Goal: Transaction & Acquisition: Purchase product/service

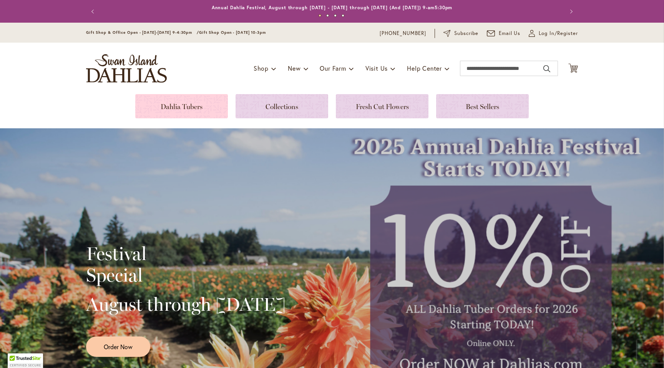
click at [212, 114] on link at bounding box center [181, 106] width 93 height 24
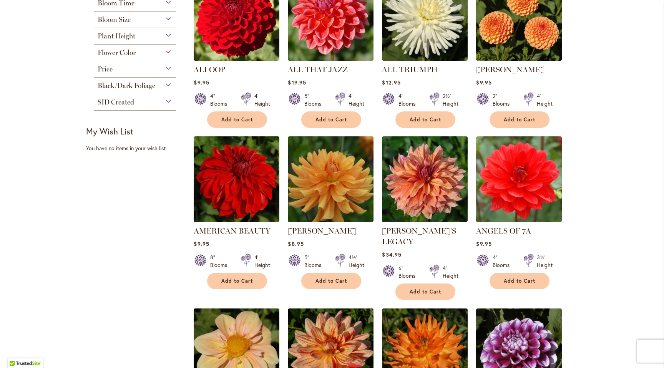
scroll to position [379, 0]
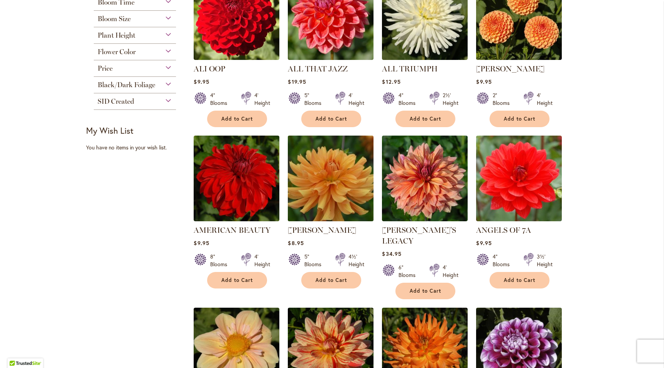
click at [324, 200] on img at bounding box center [331, 179] width 90 height 90
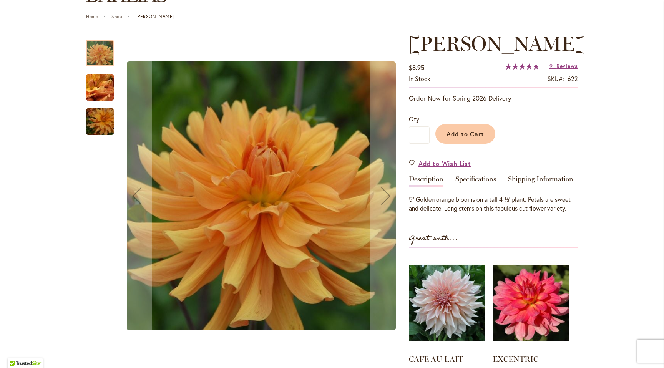
scroll to position [99, 0]
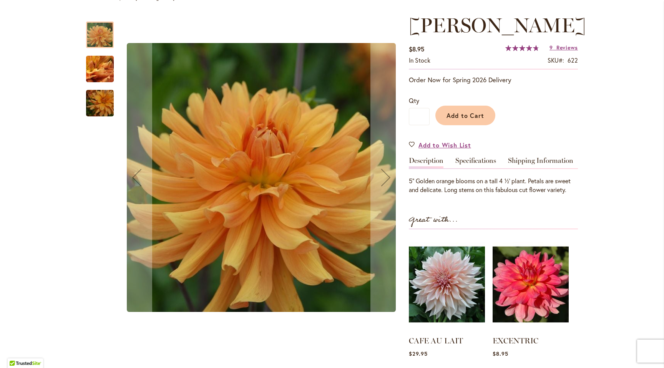
click at [99, 73] on img "ANDREW CHARLES" at bounding box center [99, 68] width 55 height 41
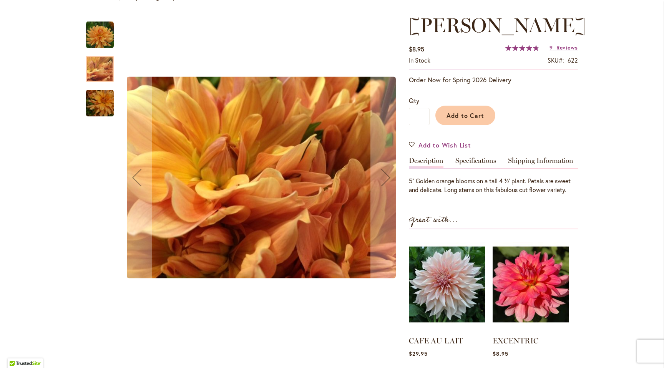
click at [103, 91] on img "ANDREW CHARLES" at bounding box center [99, 103] width 55 height 37
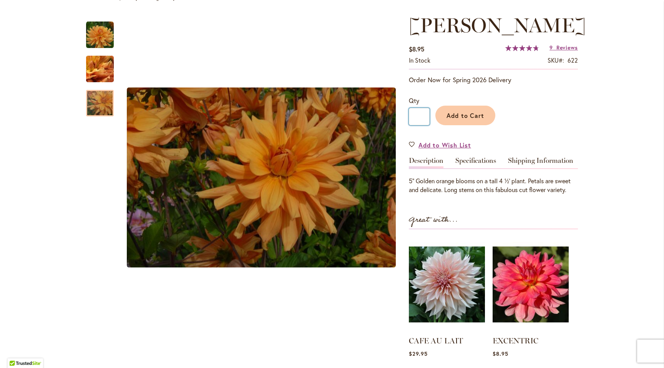
drag, startPoint x: 417, startPoint y: 141, endPoint x: 423, endPoint y: 141, distance: 5.4
click at [423, 125] on input "*" at bounding box center [419, 116] width 21 height 17
type input "*"
click at [469, 119] on span "Add to Cart" at bounding box center [465, 115] width 38 height 8
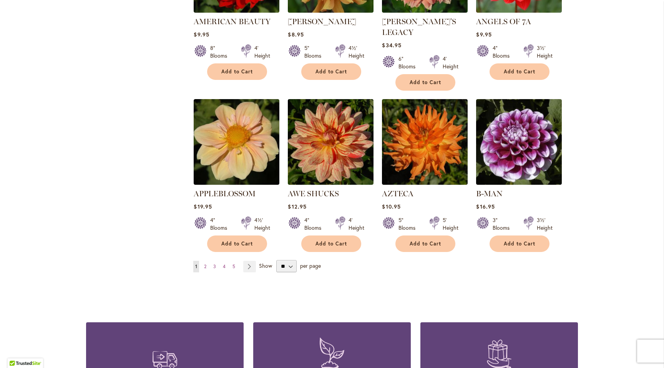
scroll to position [604, 0]
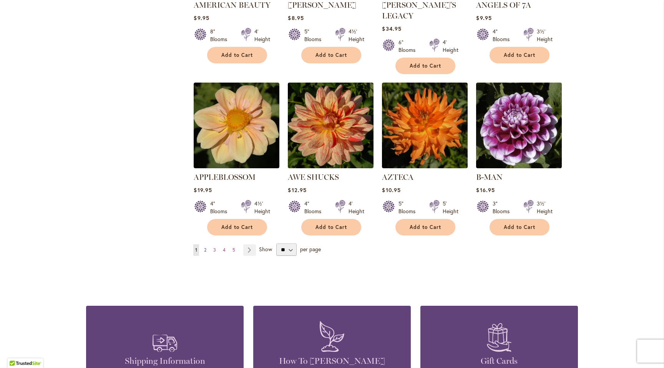
click at [205, 247] on span "2" at bounding box center [205, 250] width 2 height 6
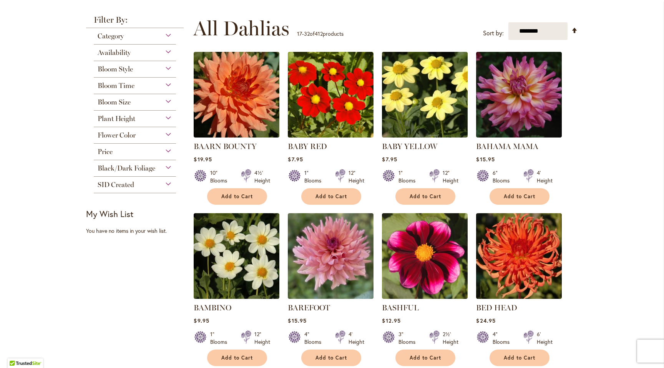
scroll to position [171, 0]
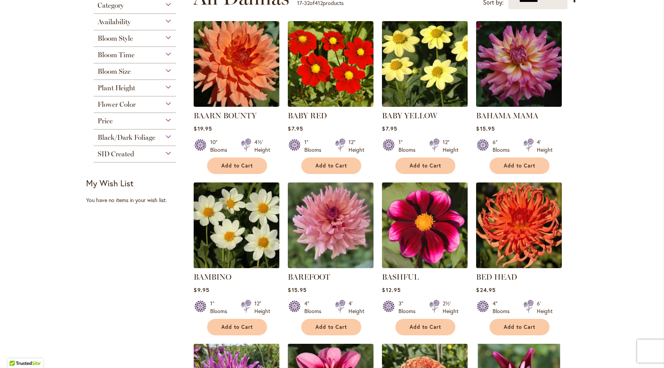
click at [251, 225] on img at bounding box center [237, 226] width 90 height 90
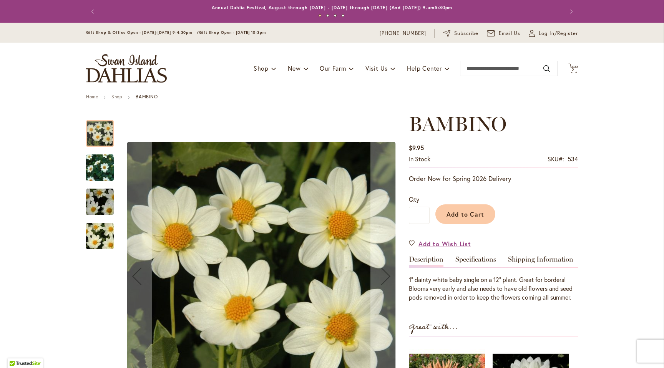
click at [98, 163] on img "BAMBINO" at bounding box center [99, 167] width 55 height 47
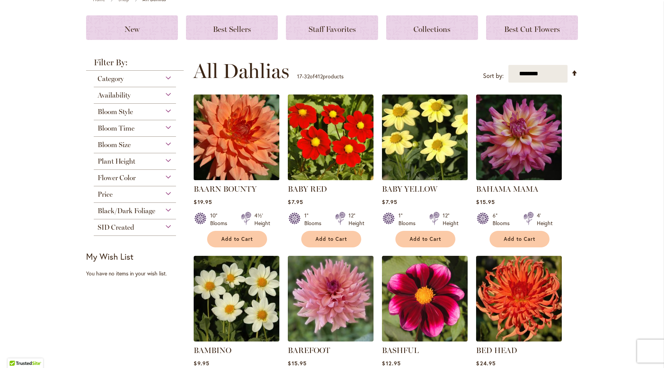
scroll to position [99, 0]
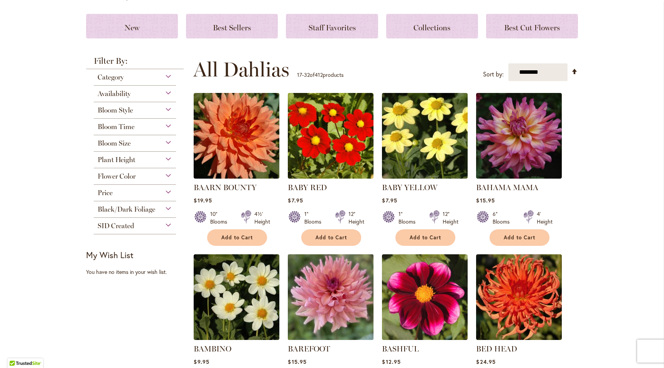
click at [341, 287] on img at bounding box center [331, 297] width 90 height 90
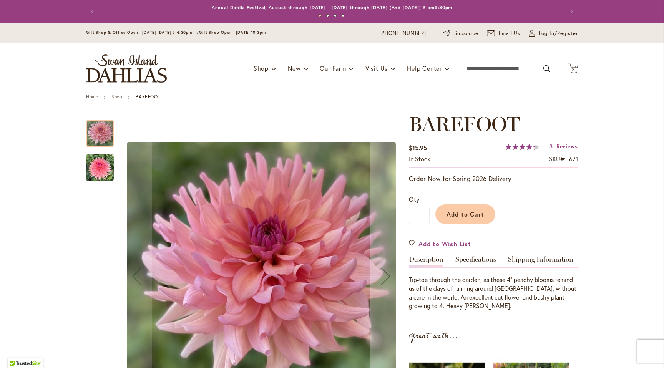
click at [107, 167] on img "BAREFOOT" at bounding box center [100, 168] width 28 height 28
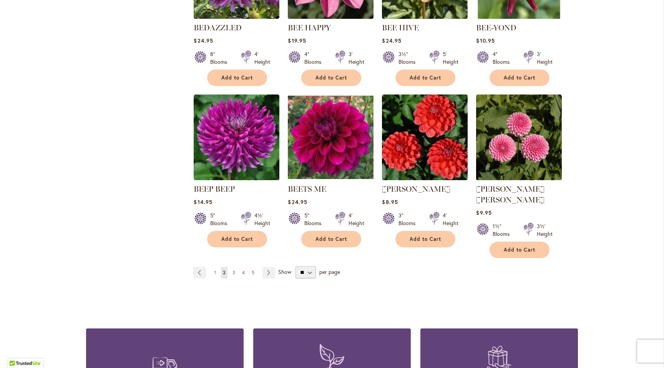
scroll to position [582, 0]
click at [234, 269] on span "3" at bounding box center [233, 272] width 3 height 6
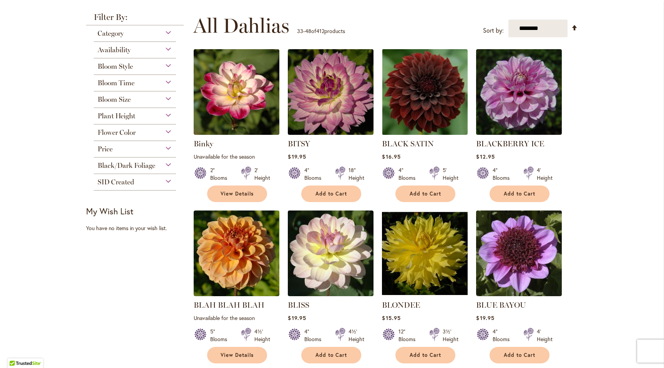
scroll to position [144, 0]
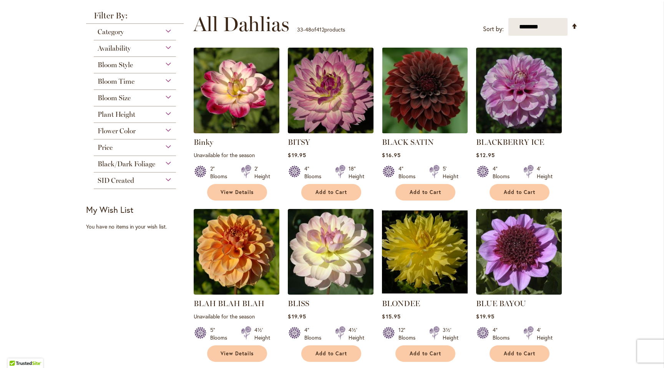
click at [234, 262] on img at bounding box center [237, 252] width 86 height 86
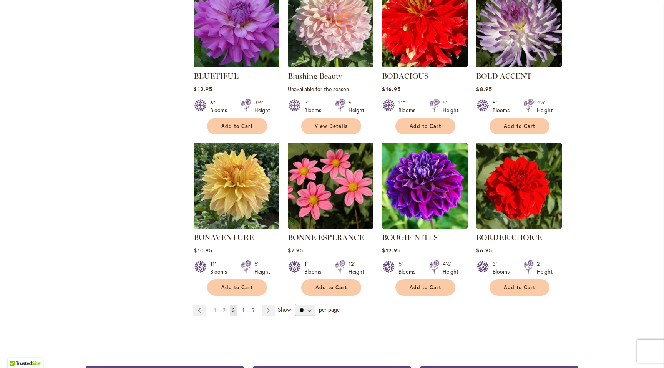
scroll to position [533, 0]
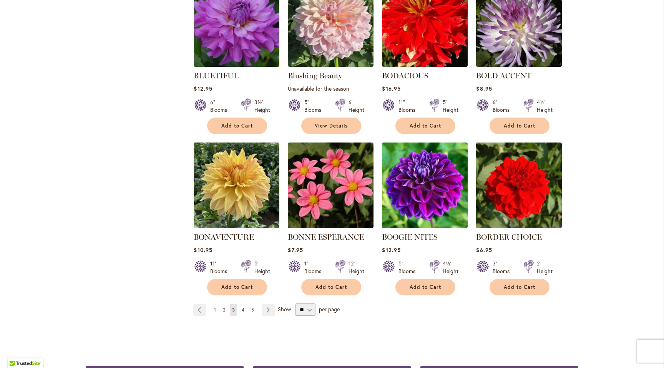
click at [242, 309] on span "4" at bounding box center [243, 310] width 3 height 6
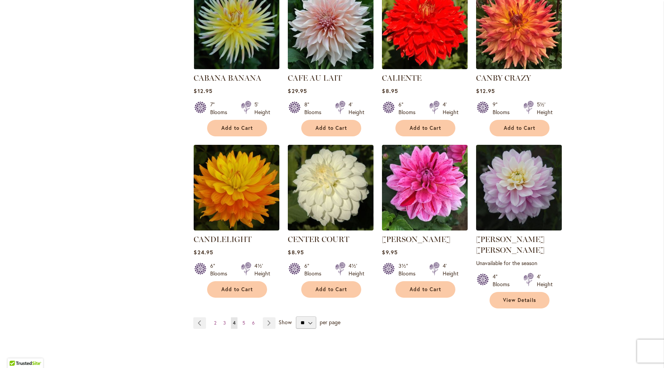
scroll to position [542, 0]
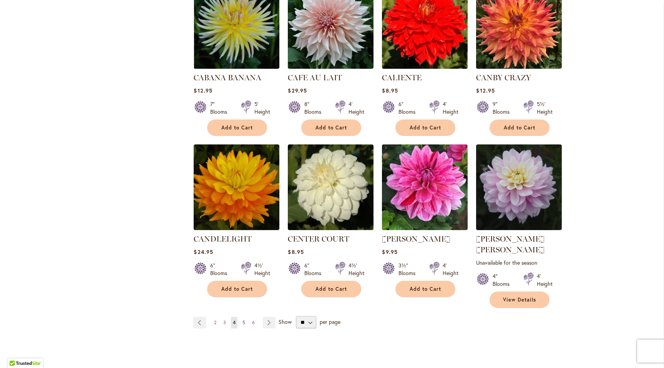
click at [242, 320] on span "5" at bounding box center [243, 323] width 3 height 6
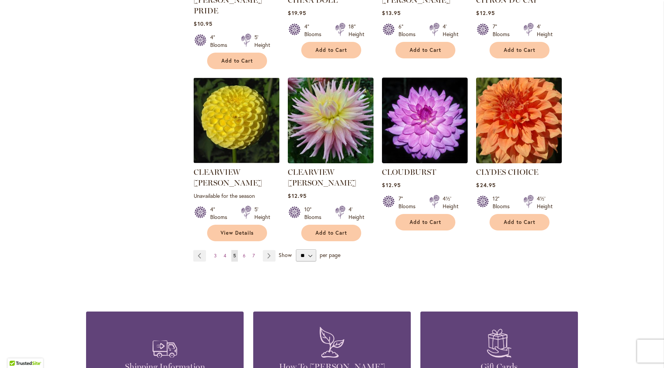
scroll to position [620, 0]
click at [243, 252] on span "6" at bounding box center [244, 255] width 3 height 6
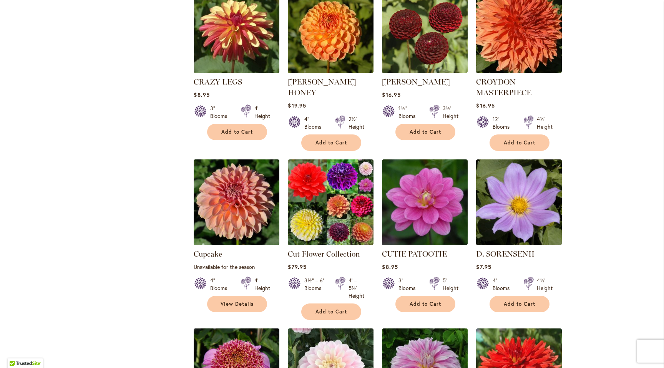
scroll to position [379, 0]
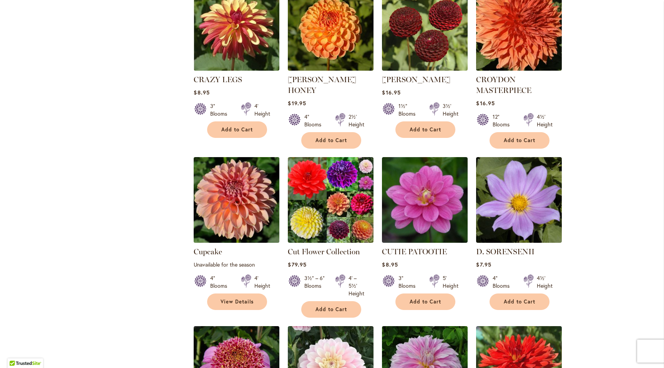
click at [243, 206] on img at bounding box center [237, 200] width 90 height 90
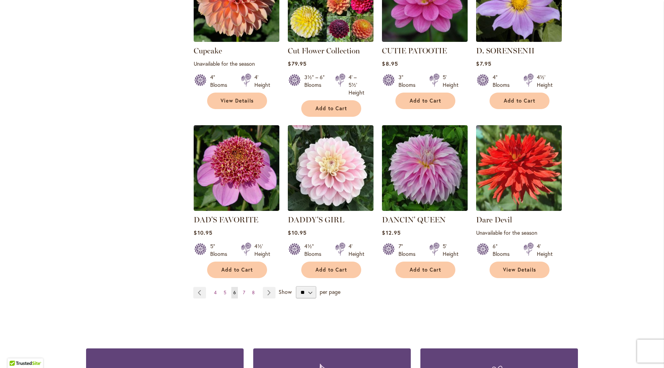
scroll to position [580, 0]
click at [244, 289] on span "7" at bounding box center [244, 292] width 2 height 6
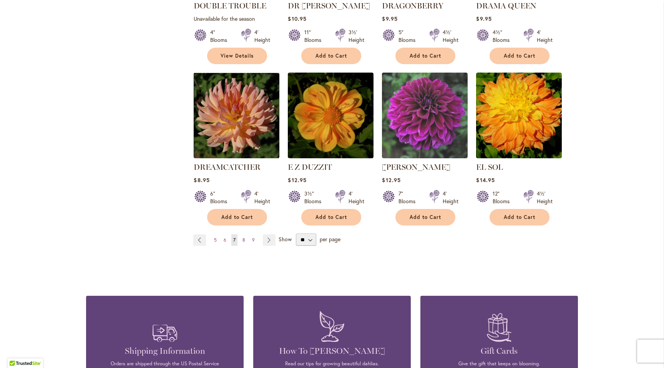
scroll to position [631, 0]
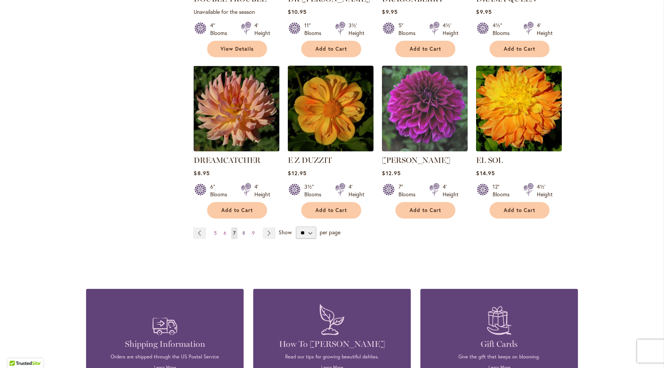
click at [242, 227] on link "Page 8" at bounding box center [243, 233] width 7 height 12
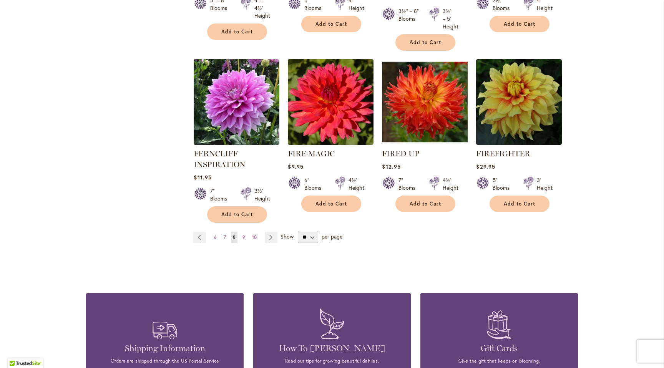
scroll to position [635, 0]
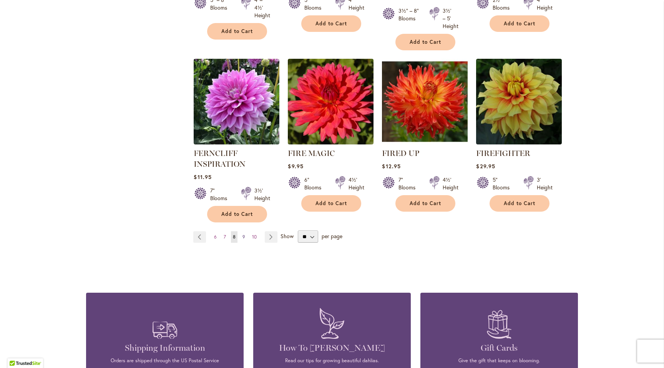
click at [245, 238] on span "9" at bounding box center [243, 237] width 3 height 6
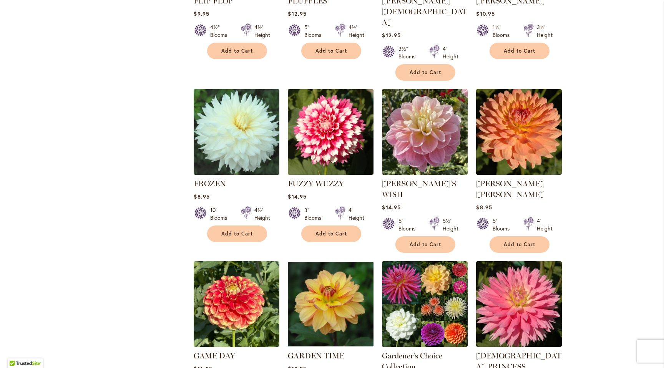
scroll to position [449, 0]
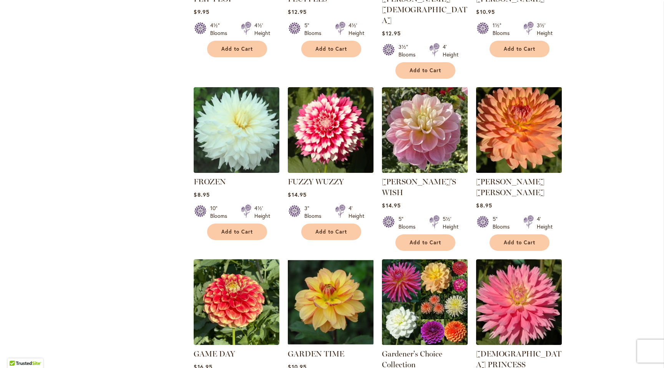
click at [509, 94] on img at bounding box center [519, 130] width 90 height 90
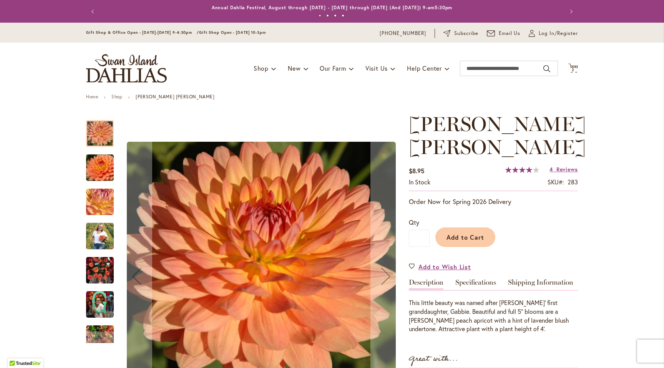
click at [99, 274] on img "GABRIELLE MARIE" at bounding box center [100, 270] width 28 height 37
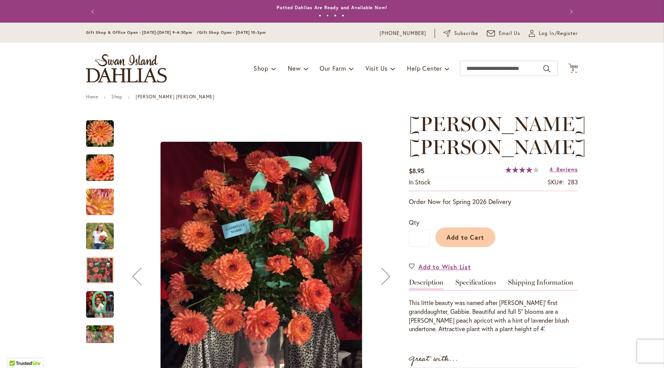
click at [98, 232] on img "GABRIELLE MARIE" at bounding box center [100, 236] width 28 height 35
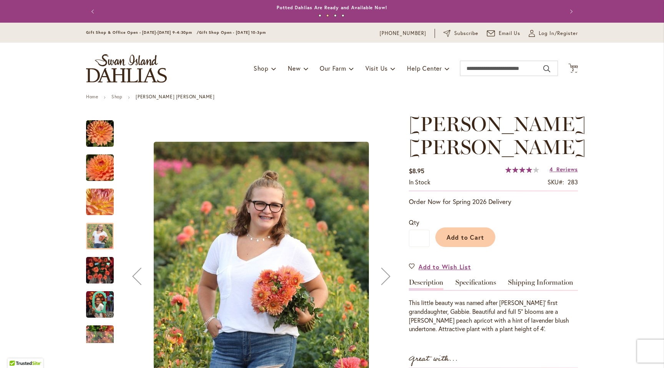
click at [102, 210] on img "GABRIELLE MARIE" at bounding box center [99, 201] width 55 height 41
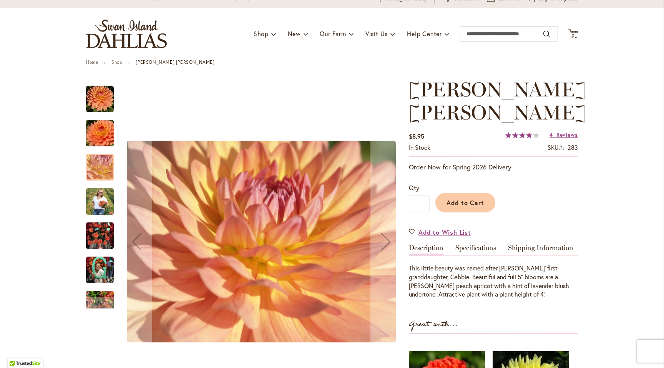
scroll to position [46, 0]
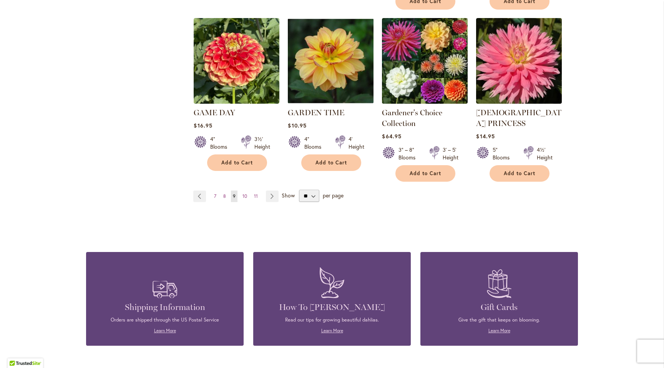
scroll to position [703, 0]
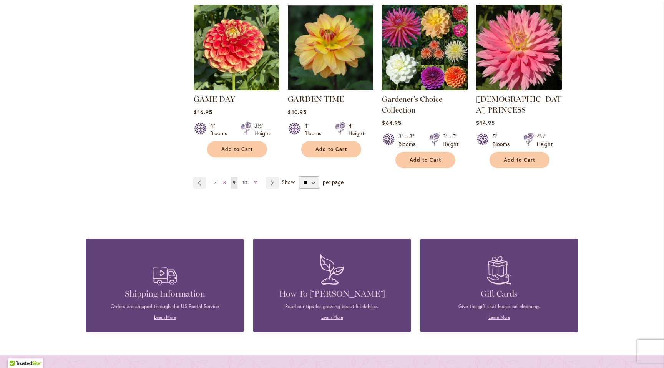
click at [240, 177] on link "Page 10" at bounding box center [244, 183] width 8 height 12
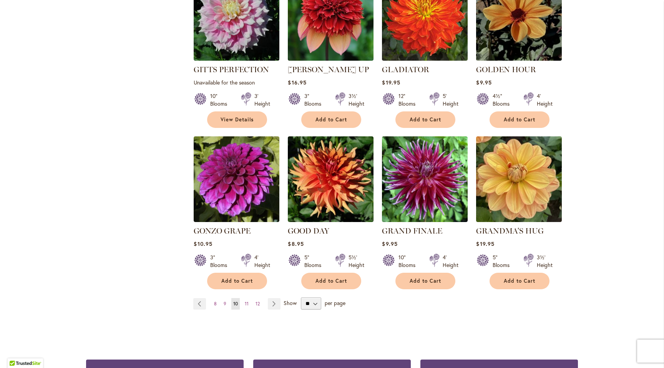
scroll to position [550, 0]
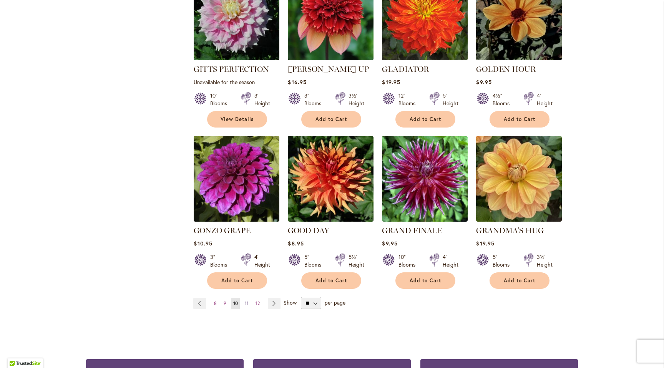
click at [245, 300] on span "11" at bounding box center [247, 303] width 4 height 6
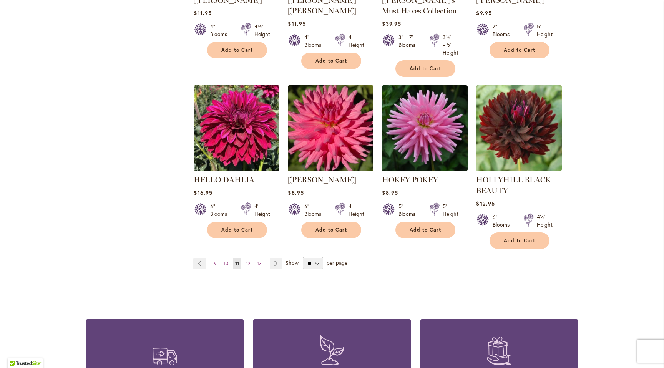
scroll to position [620, 0]
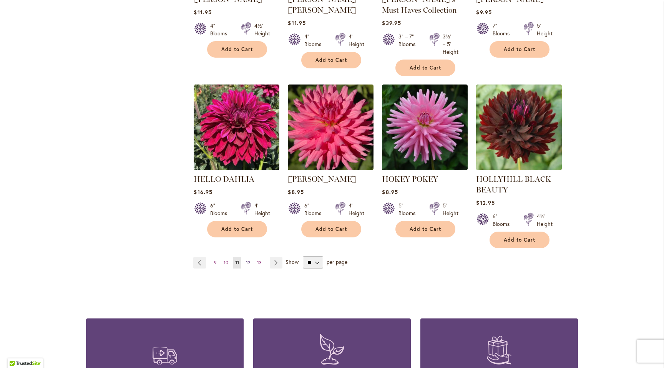
click at [249, 261] on span "12" at bounding box center [248, 263] width 4 height 6
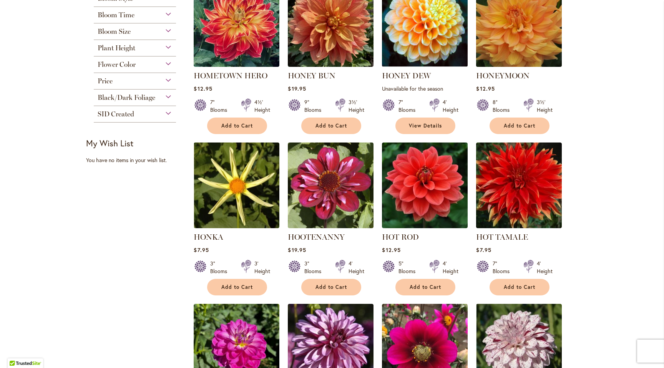
scroll to position [211, 0]
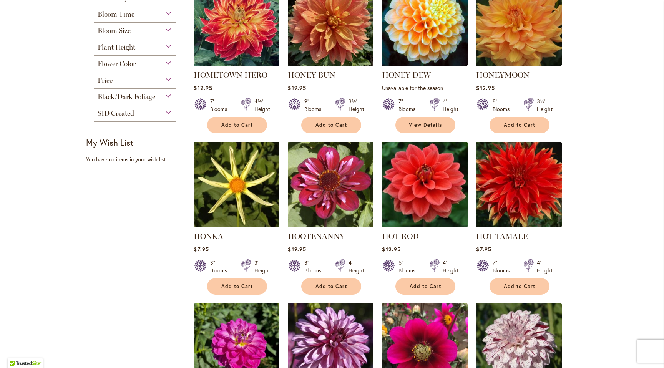
click at [446, 224] on img at bounding box center [425, 185] width 90 height 90
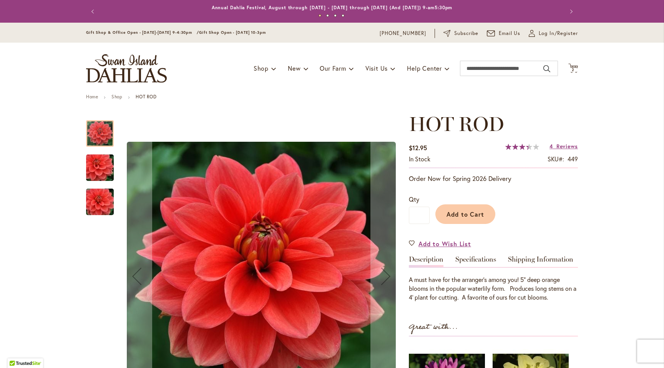
scroll to position [1, 0]
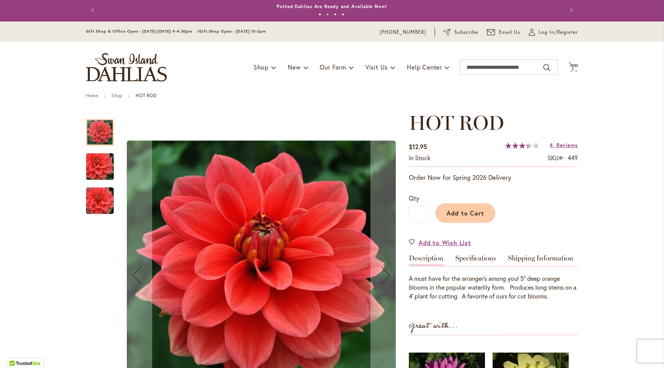
click at [106, 167] on img "HOT ROD" at bounding box center [99, 166] width 55 height 37
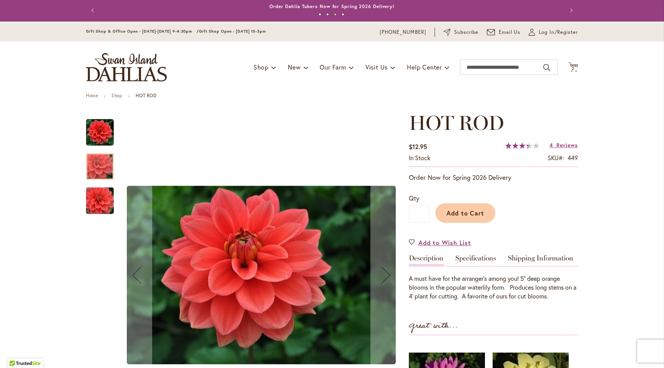
click at [98, 196] on img "HOT ROD" at bounding box center [99, 200] width 55 height 37
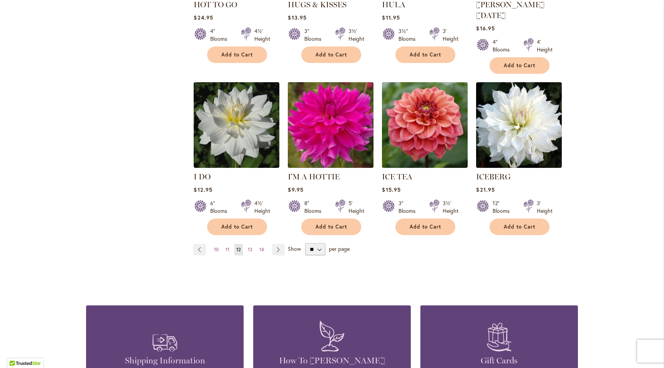
scroll to position [605, 0]
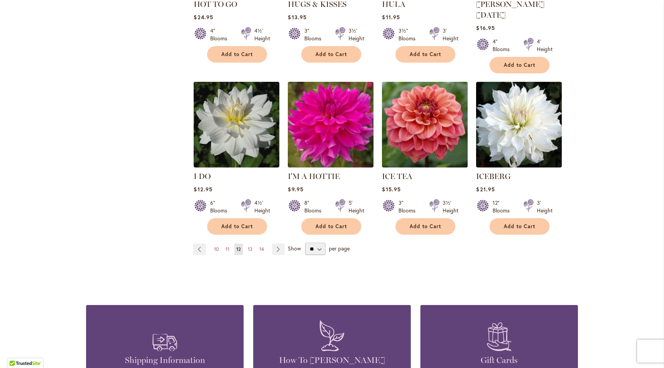
click at [436, 128] on img at bounding box center [425, 125] width 90 height 90
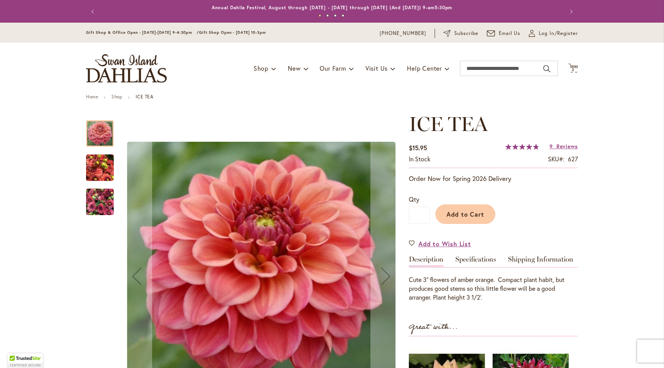
click at [103, 167] on img "ICE TEA" at bounding box center [100, 167] width 28 height 37
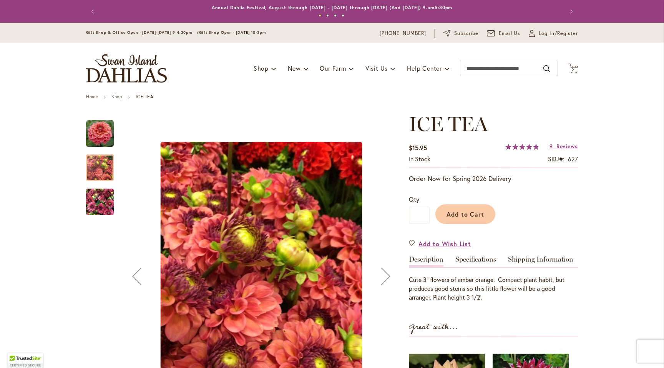
click at [104, 202] on img "ICE TEA" at bounding box center [100, 202] width 28 height 37
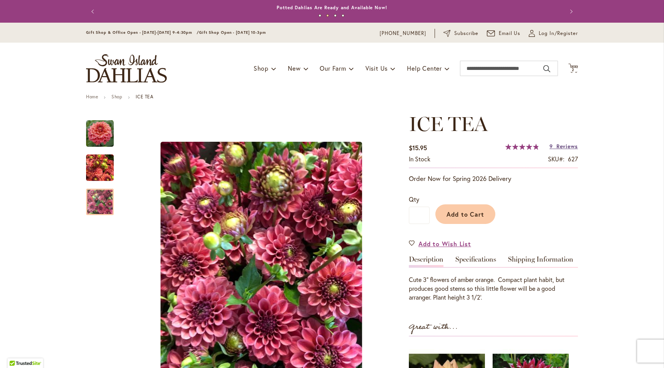
click at [562, 147] on span "Reviews" at bounding box center [567, 146] width 22 height 7
click at [91, 134] on img "ICE TEA" at bounding box center [100, 134] width 28 height 28
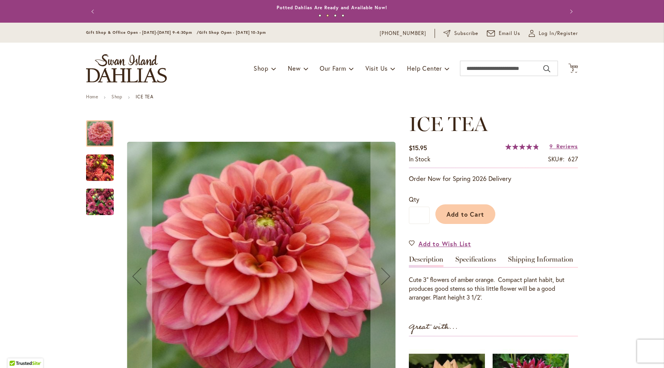
click at [98, 162] on img "ICE TEA" at bounding box center [100, 167] width 28 height 37
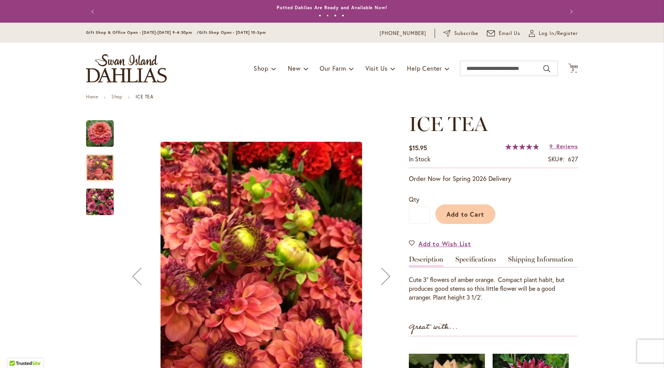
click at [101, 149] on div "ICE TEA" at bounding box center [103, 164] width 35 height 34
click at [424, 217] on input "*" at bounding box center [419, 215] width 21 height 17
drag, startPoint x: 421, startPoint y: 216, endPoint x: 412, endPoint y: 215, distance: 8.9
click at [412, 215] on input "*" at bounding box center [419, 215] width 21 height 17
type input "*"
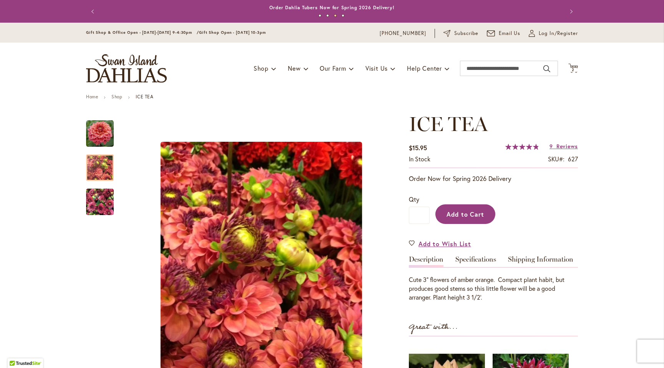
click at [479, 213] on span "Add to Cart" at bounding box center [465, 214] width 38 height 8
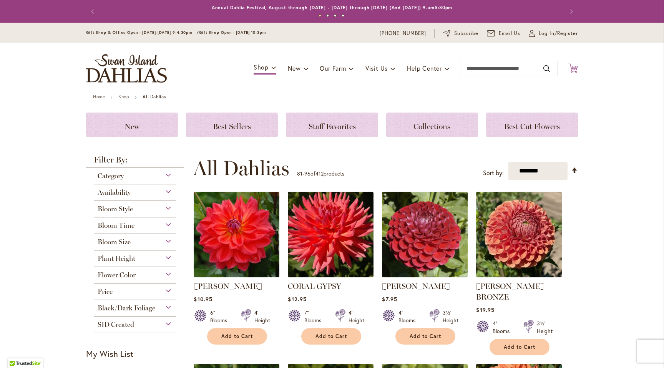
click at [572, 67] on icon at bounding box center [573, 67] width 10 height 9
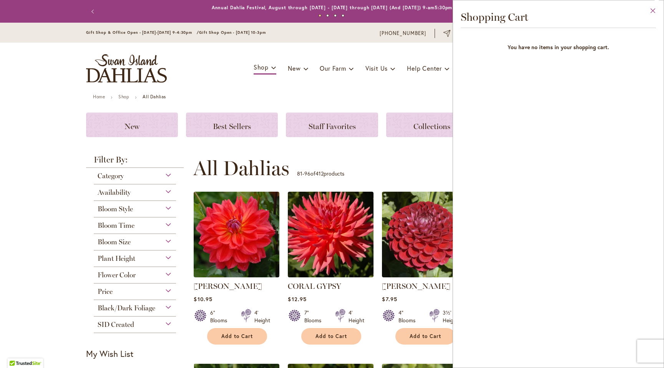
click at [656, 11] on button "Close" at bounding box center [652, 12] width 21 height 24
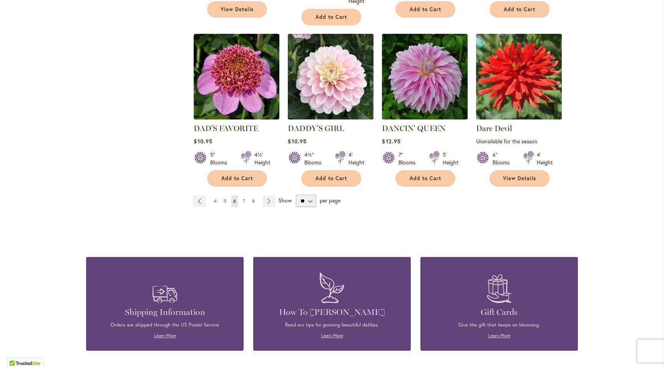
scroll to position [670, 0]
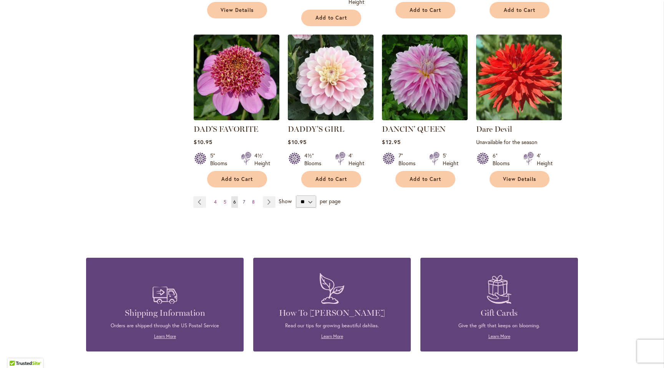
click at [243, 199] on span "7" at bounding box center [244, 202] width 2 height 6
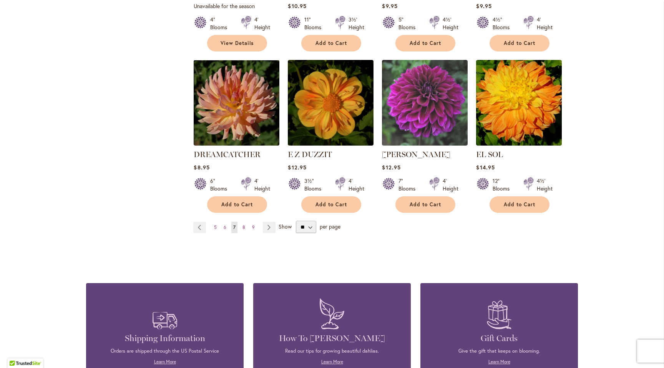
scroll to position [645, 0]
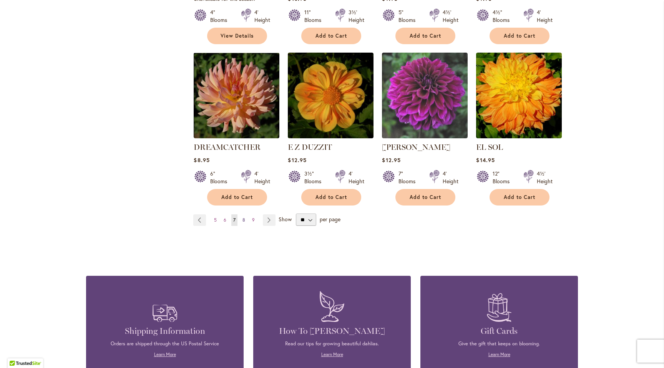
click at [241, 214] on link "Page 8" at bounding box center [243, 220] width 7 height 12
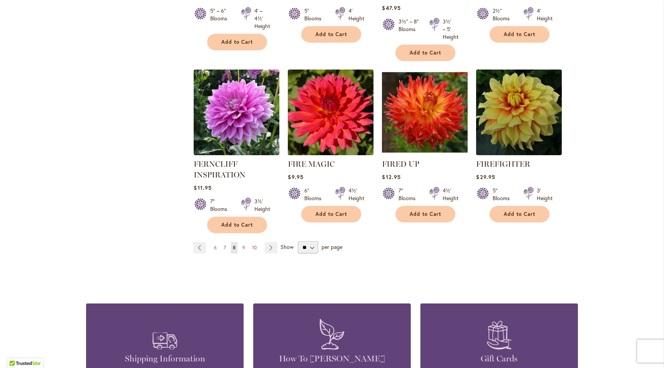
scroll to position [647, 0]
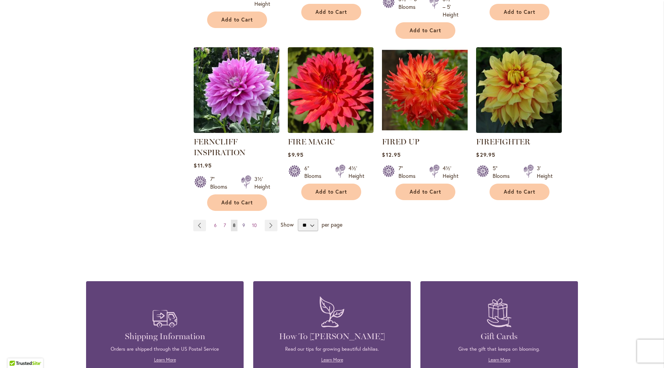
click at [245, 226] on link "Page 9" at bounding box center [243, 226] width 7 height 12
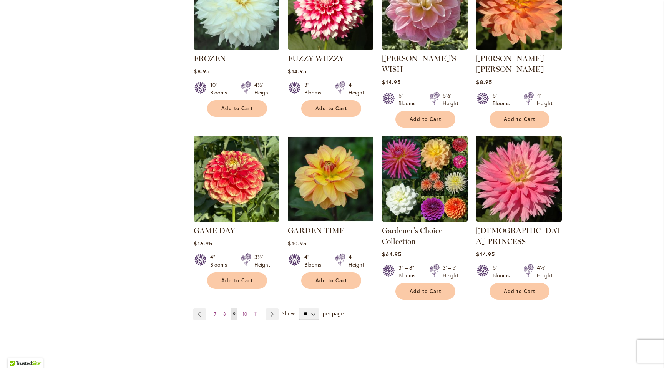
scroll to position [581, 0]
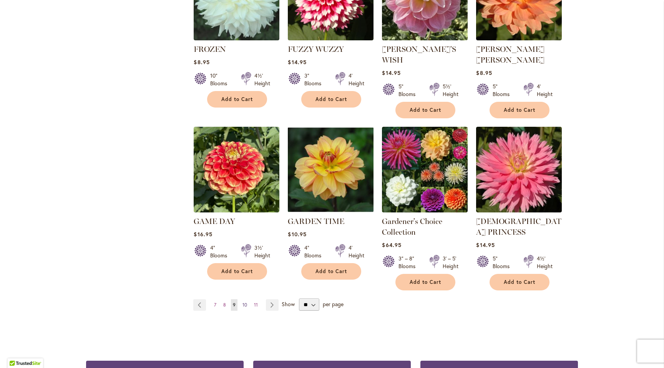
click at [245, 302] on span "10" at bounding box center [244, 305] width 5 height 6
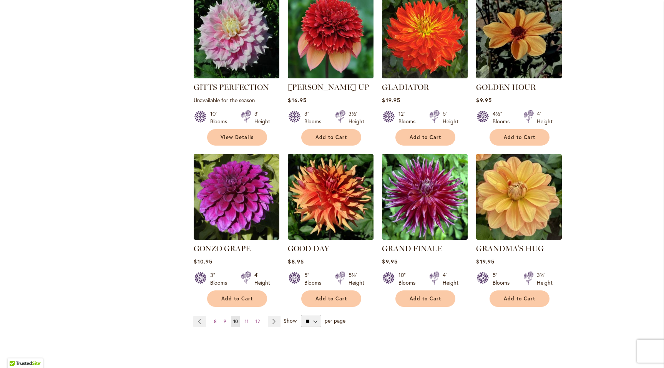
scroll to position [534, 0]
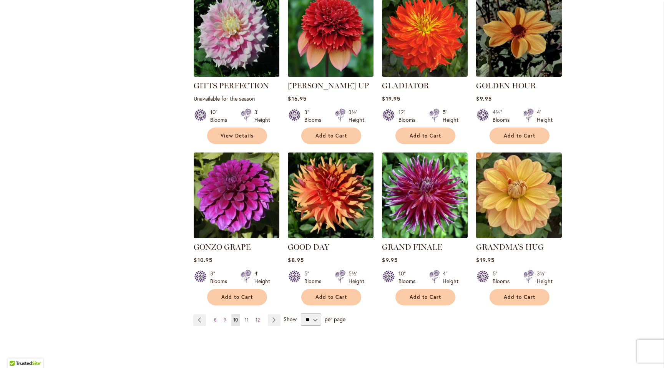
click at [245, 317] on span "11" at bounding box center [247, 320] width 4 height 6
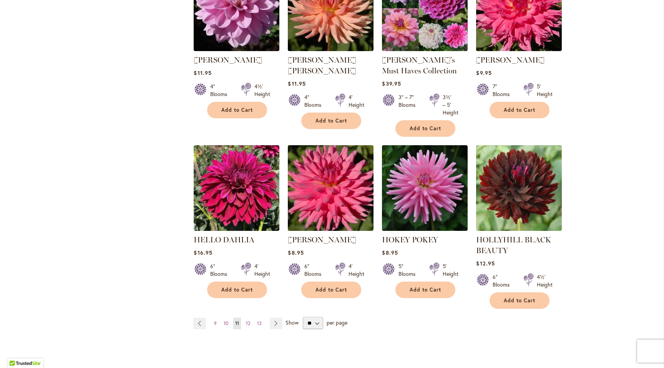
scroll to position [560, 0]
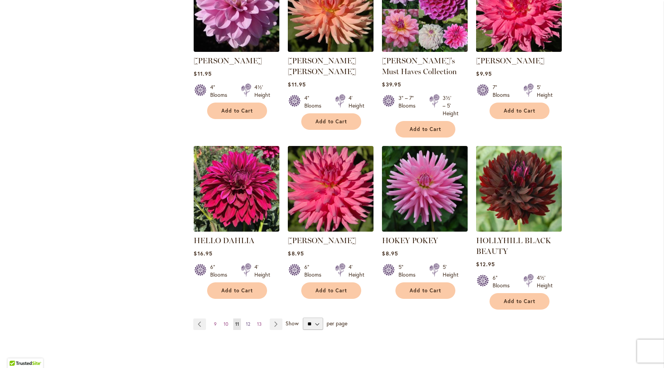
click at [247, 321] on span "12" at bounding box center [248, 324] width 4 height 6
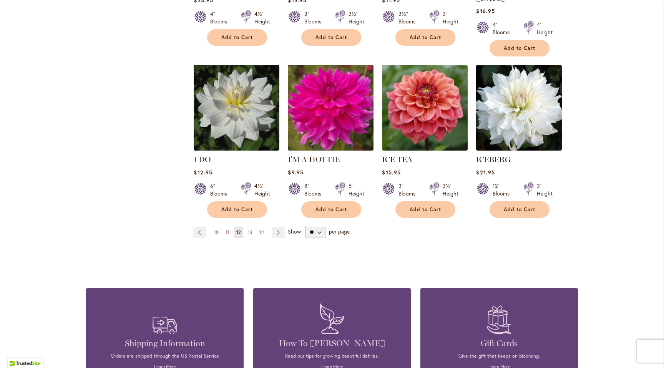
scroll to position [625, 0]
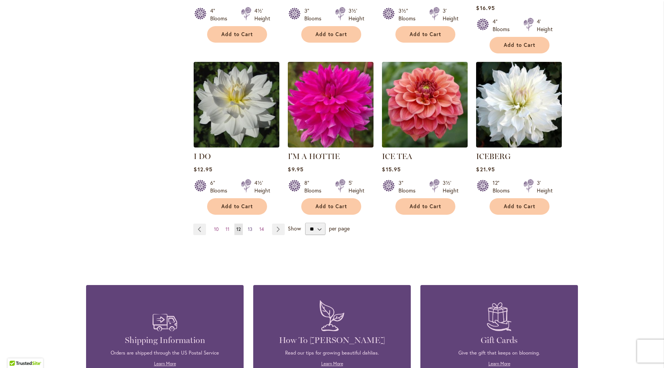
click at [249, 226] on span "13" at bounding box center [250, 229] width 5 height 6
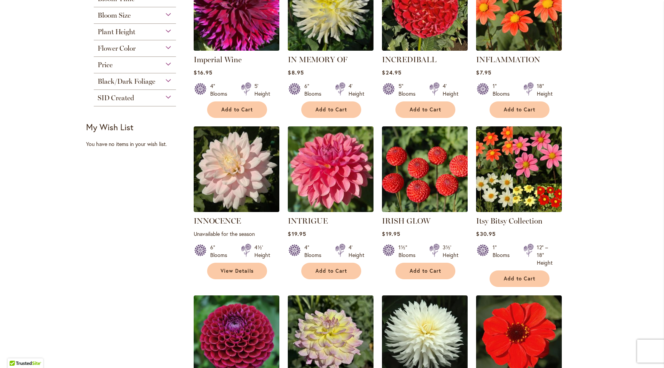
scroll to position [226, 0]
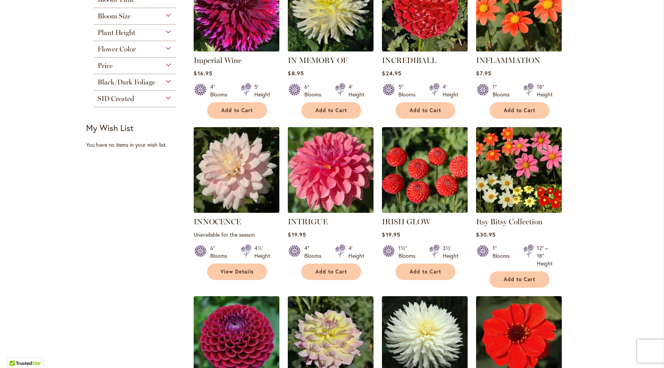
click at [348, 179] on img at bounding box center [331, 170] width 90 height 90
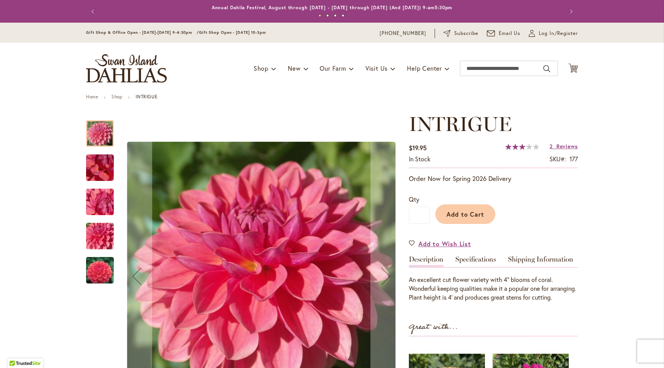
click at [93, 240] on img "INTRIGUE" at bounding box center [99, 235] width 55 height 41
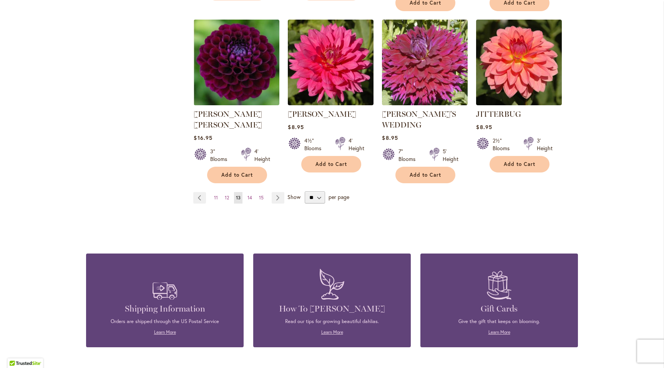
scroll to position [682, 0]
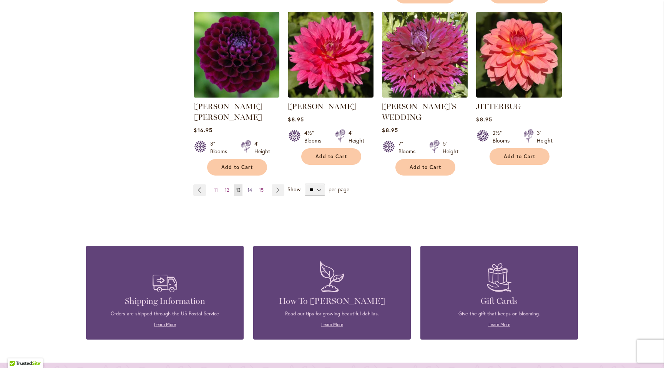
click at [249, 187] on span "14" at bounding box center [249, 190] width 5 height 6
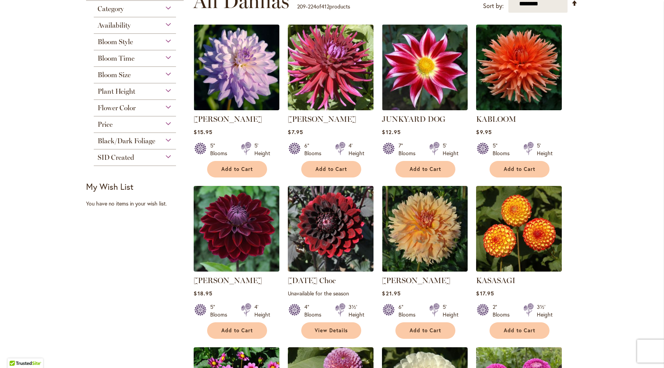
scroll to position [169, 0]
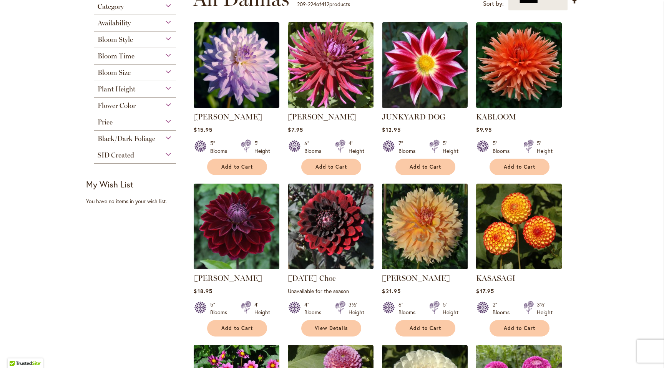
click at [428, 202] on img at bounding box center [425, 227] width 90 height 90
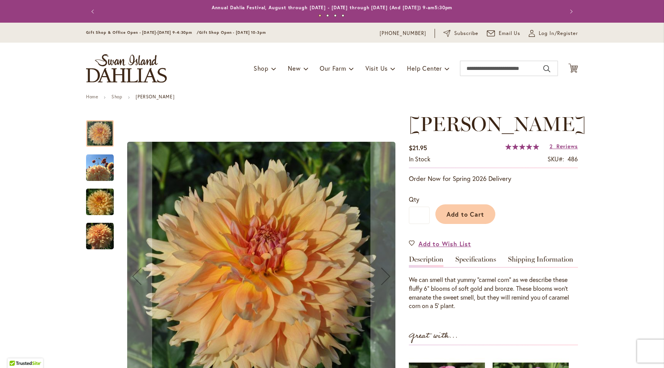
click at [92, 197] on img "KARMEL KORN" at bounding box center [99, 202] width 55 height 37
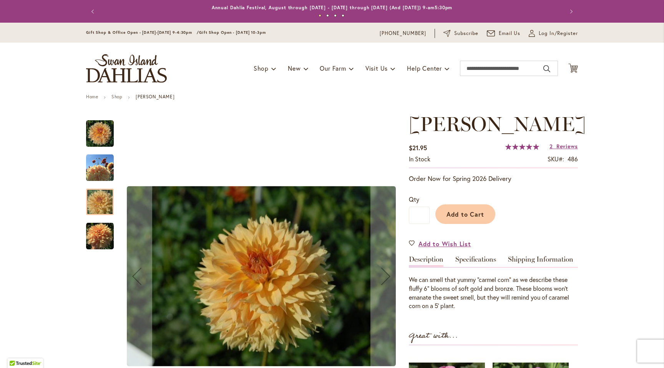
click at [93, 171] on img "KARMEL KORN" at bounding box center [100, 168] width 28 height 28
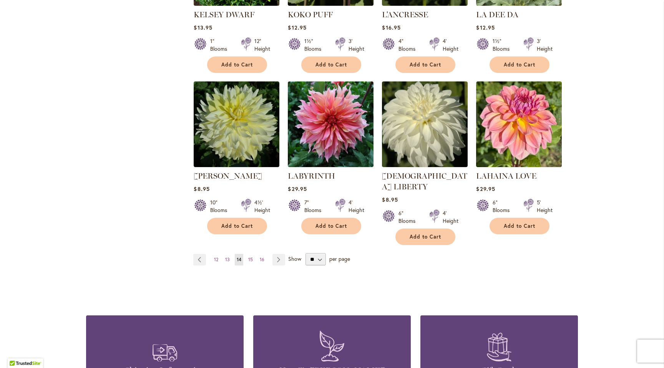
scroll to position [595, 0]
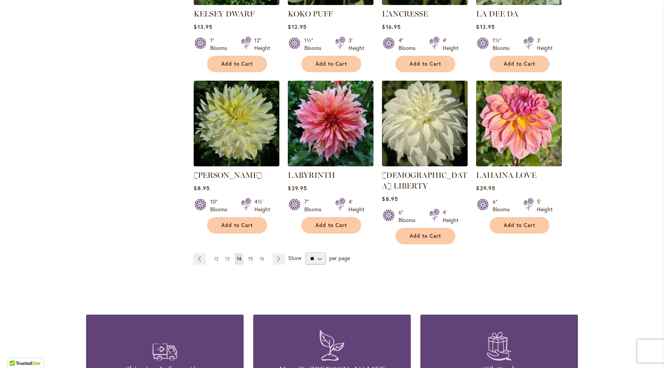
click at [250, 256] on span "15" at bounding box center [250, 259] width 5 height 6
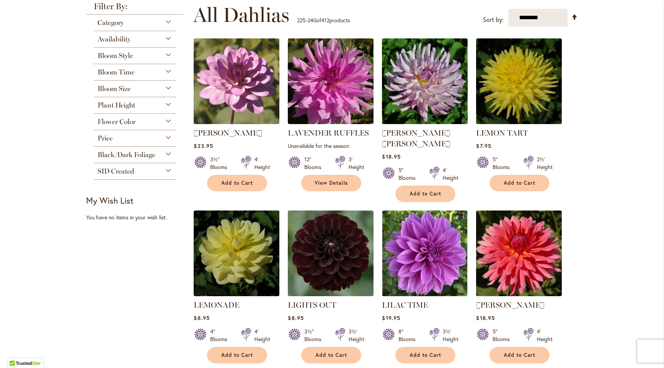
scroll to position [154, 0]
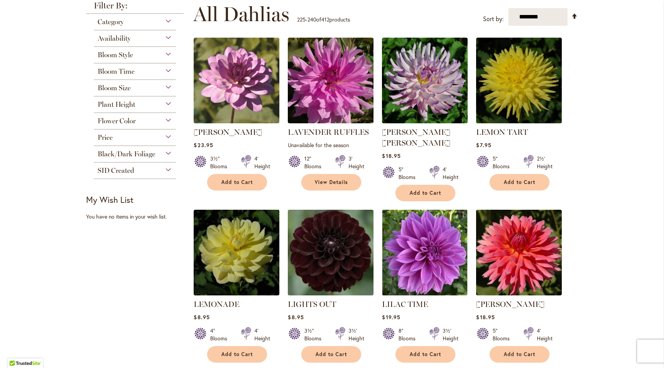
click at [345, 262] on img at bounding box center [331, 253] width 90 height 90
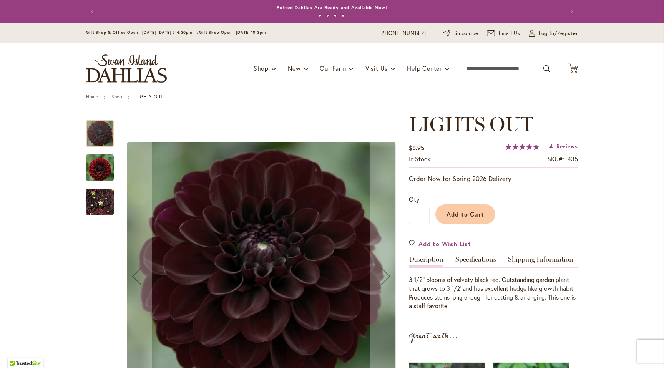
click at [100, 196] on img "LIGHTS OUT" at bounding box center [100, 202] width 28 height 37
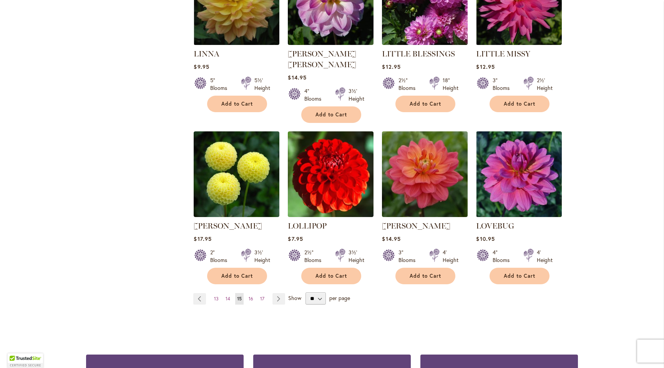
scroll to position [567, 0]
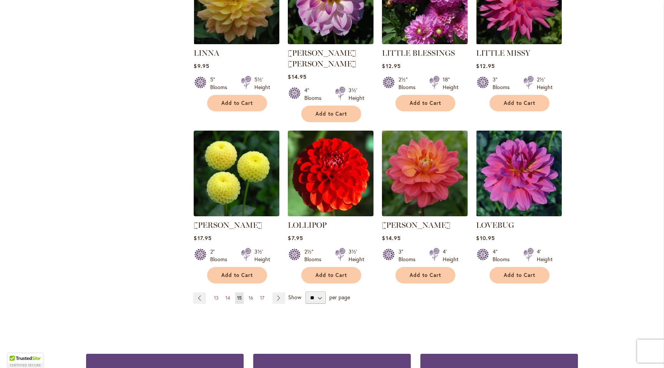
click at [250, 295] on span "16" at bounding box center [251, 298] width 5 height 6
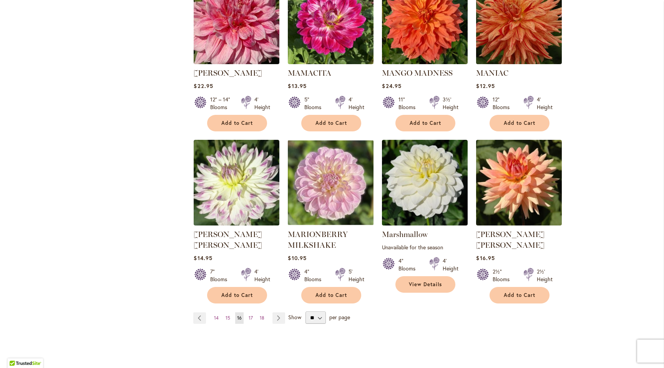
scroll to position [541, 0]
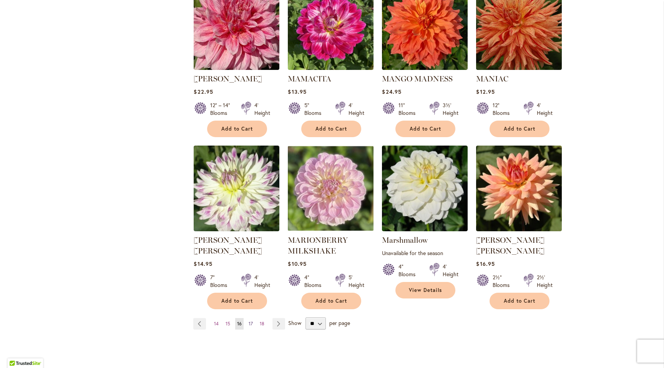
click at [249, 321] on span "17" at bounding box center [251, 324] width 4 height 6
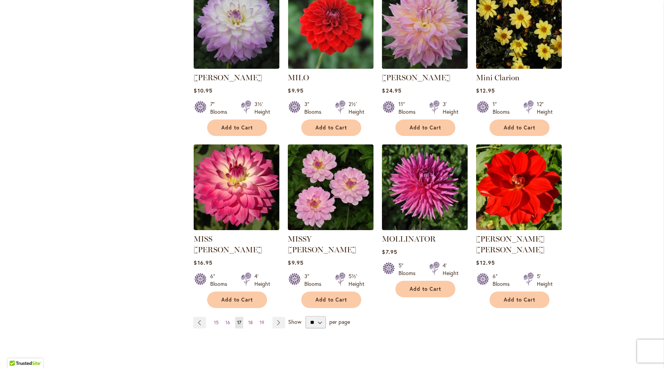
scroll to position [533, 0]
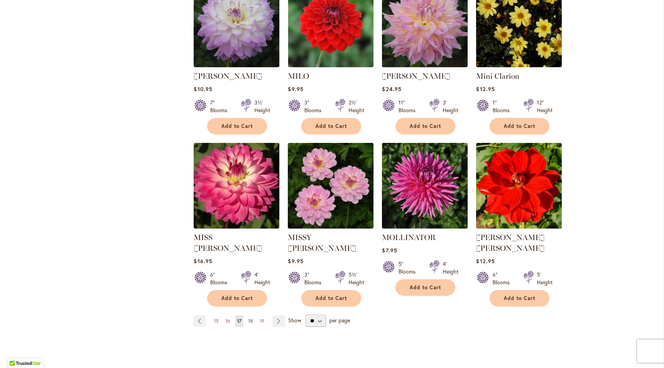
click at [252, 318] on span "18" at bounding box center [250, 321] width 5 height 6
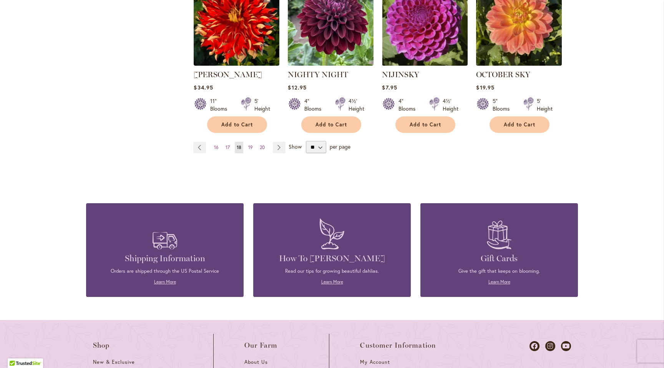
scroll to position [741, 0]
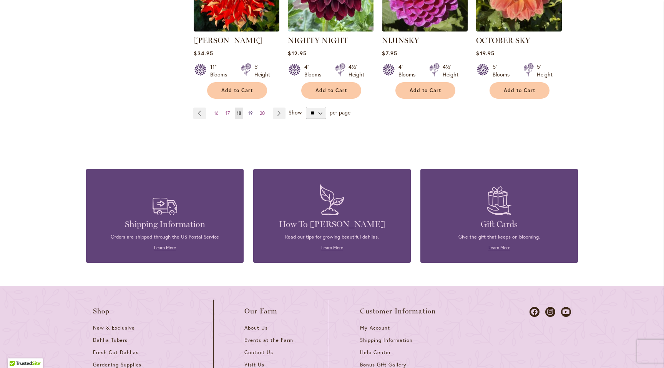
click at [248, 110] on span "19" at bounding box center [250, 113] width 5 height 6
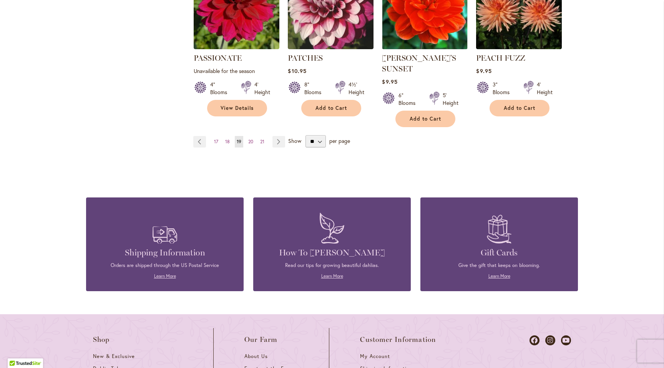
scroll to position [729, 0]
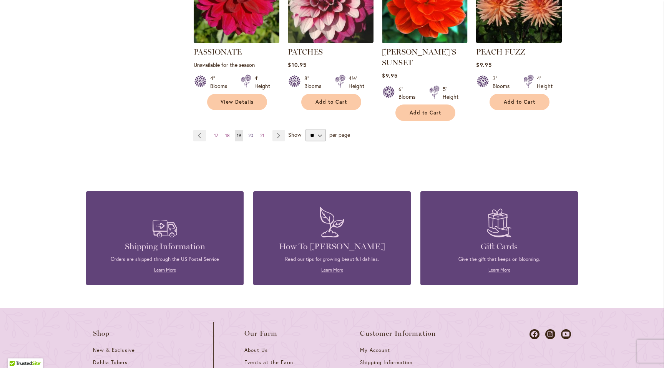
click at [249, 133] on span "20" at bounding box center [250, 136] width 5 height 6
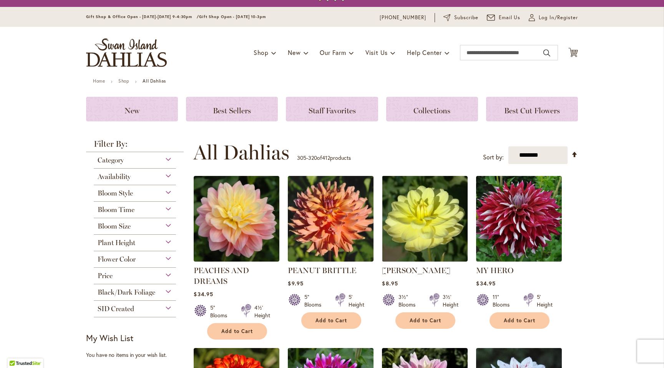
scroll to position [19, 0]
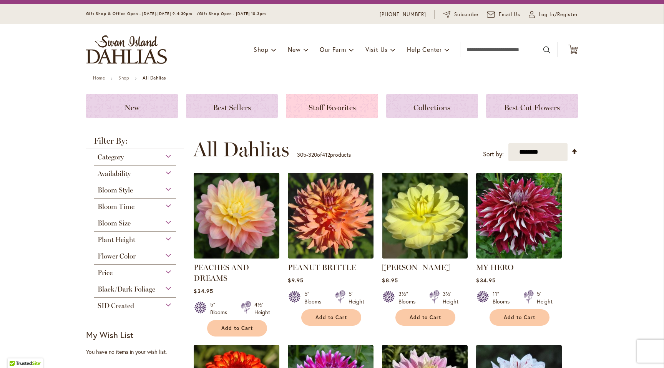
click at [326, 106] on span "Staff Favorites" at bounding box center [331, 107] width 47 height 9
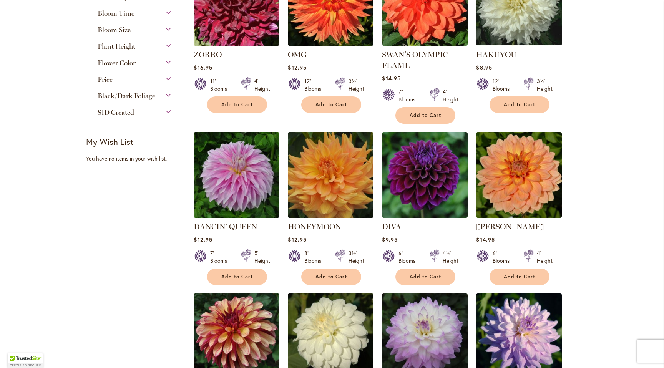
scroll to position [189, 0]
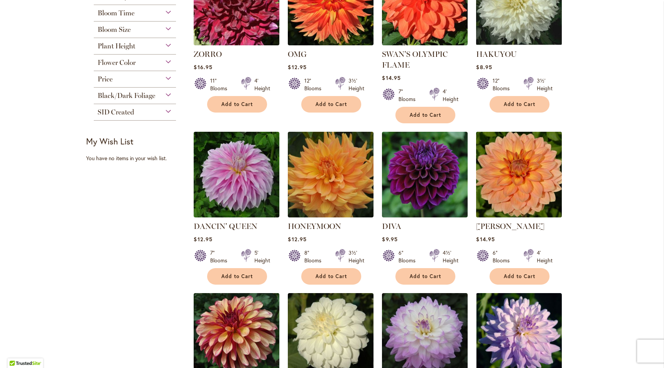
click at [502, 185] on img at bounding box center [519, 174] width 90 height 90
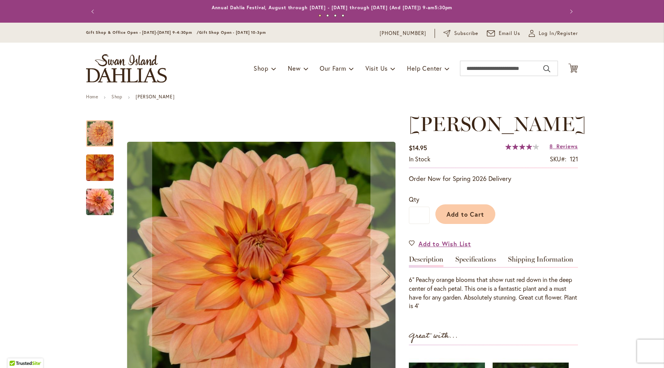
click at [102, 164] on img "Nicholas" at bounding box center [100, 167] width 54 height 53
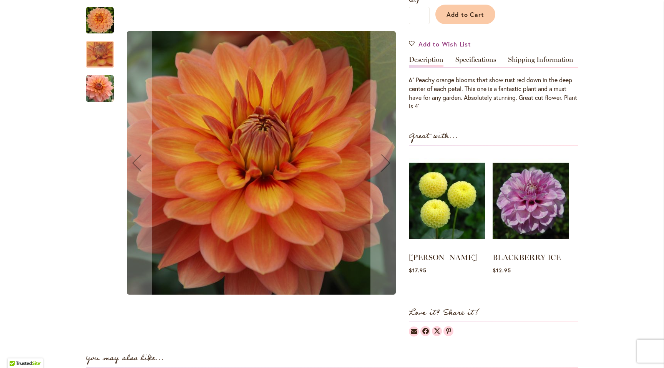
scroll to position [201, 0]
